Goal: Task Accomplishment & Management: Use online tool/utility

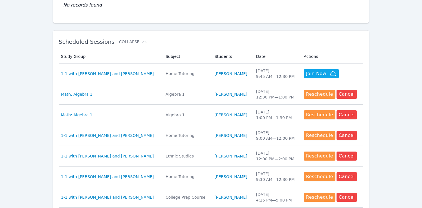
scroll to position [144, 0]
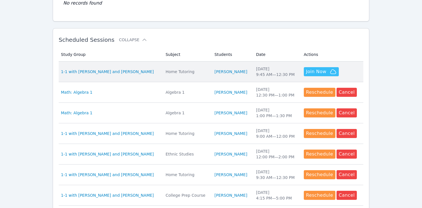
click at [325, 71] on span "Join Now" at bounding box center [316, 71] width 20 height 7
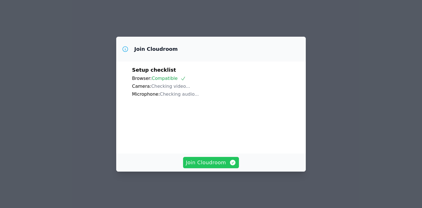
click at [208, 159] on span "Join Cloudroom" at bounding box center [211, 162] width 50 height 8
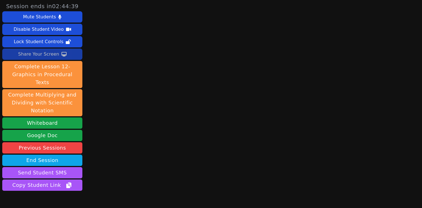
scroll to position [23, 0]
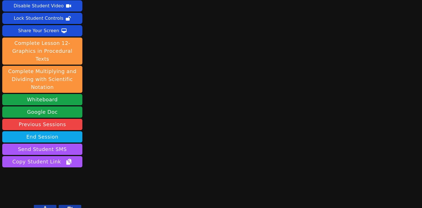
click at [45, 206] on icon at bounding box center [45, 208] width 3 height 5
click at [216, 78] on main at bounding box center [253, 81] width 112 height 208
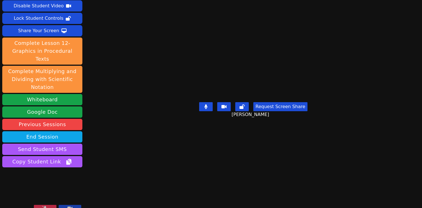
click at [48, 206] on icon at bounding box center [45, 208] width 6 height 5
